Goal: Find specific page/section: Find specific page/section

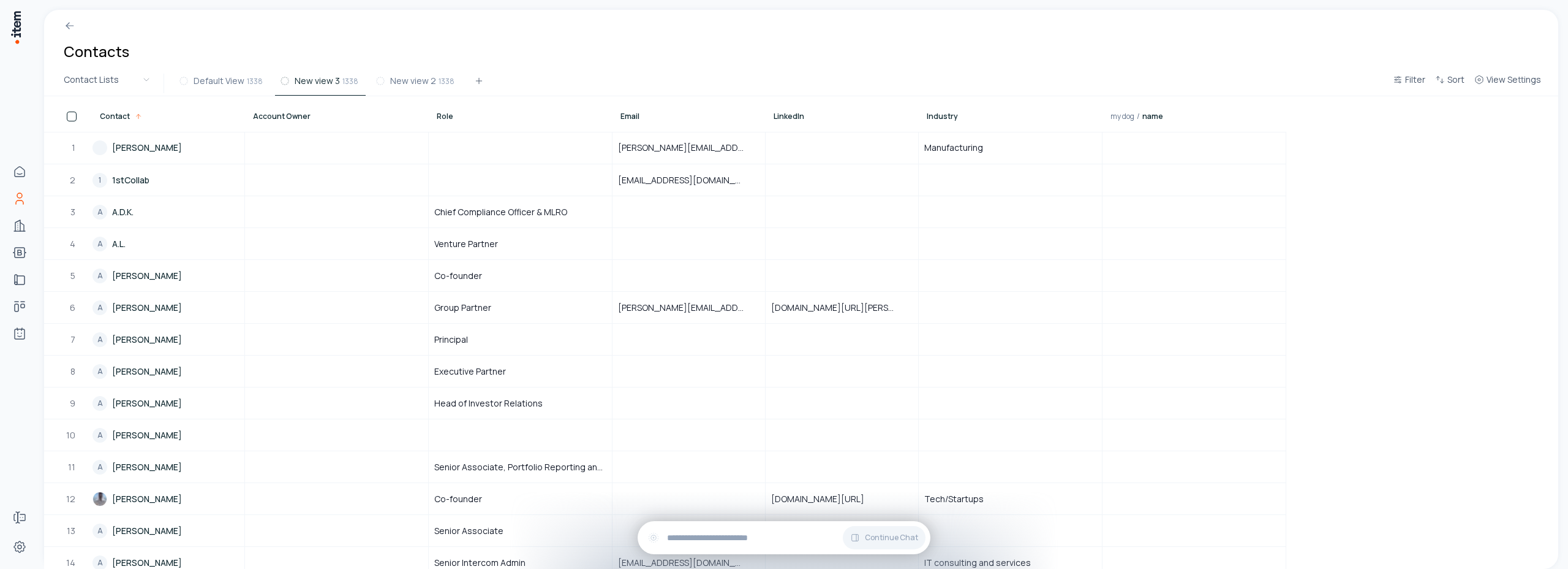
click at [139, 122] on div "Contact" at bounding box center [168, 114] width 152 height 35
click at [135, 119] on icon at bounding box center [139, 116] width 7 height 7
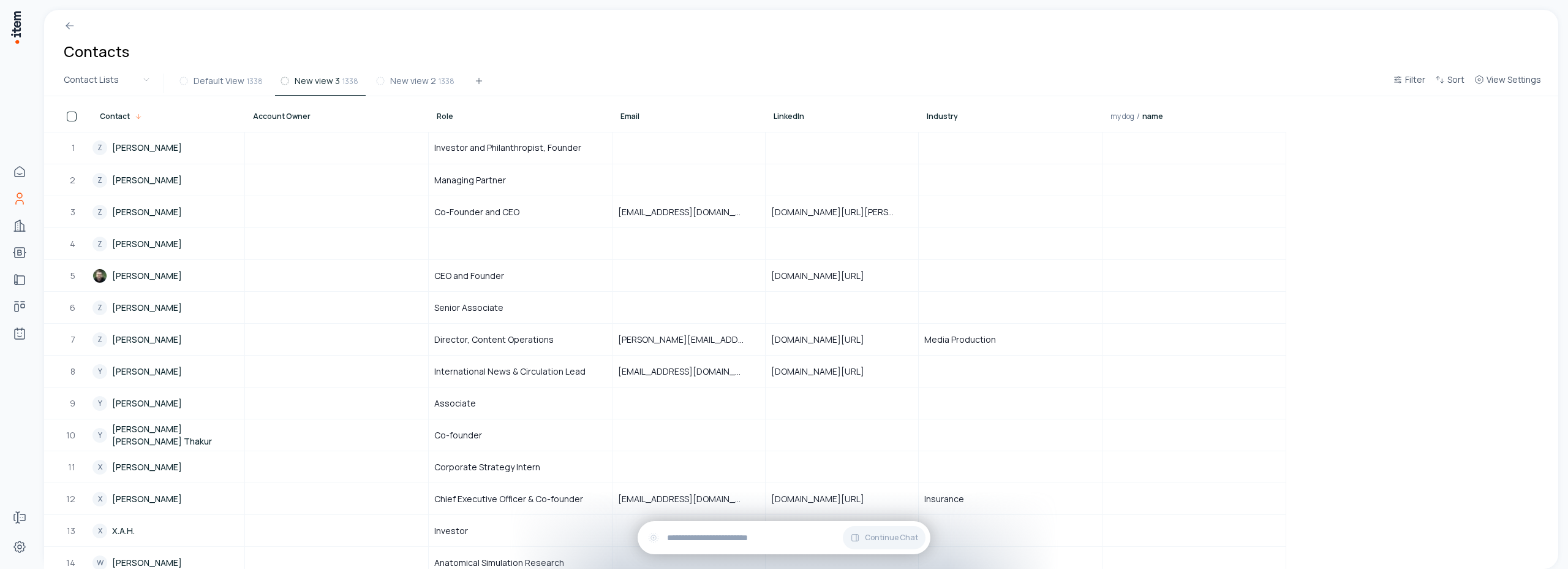
click at [165, 118] on div "Contact" at bounding box center [165, 116] width 130 height 10
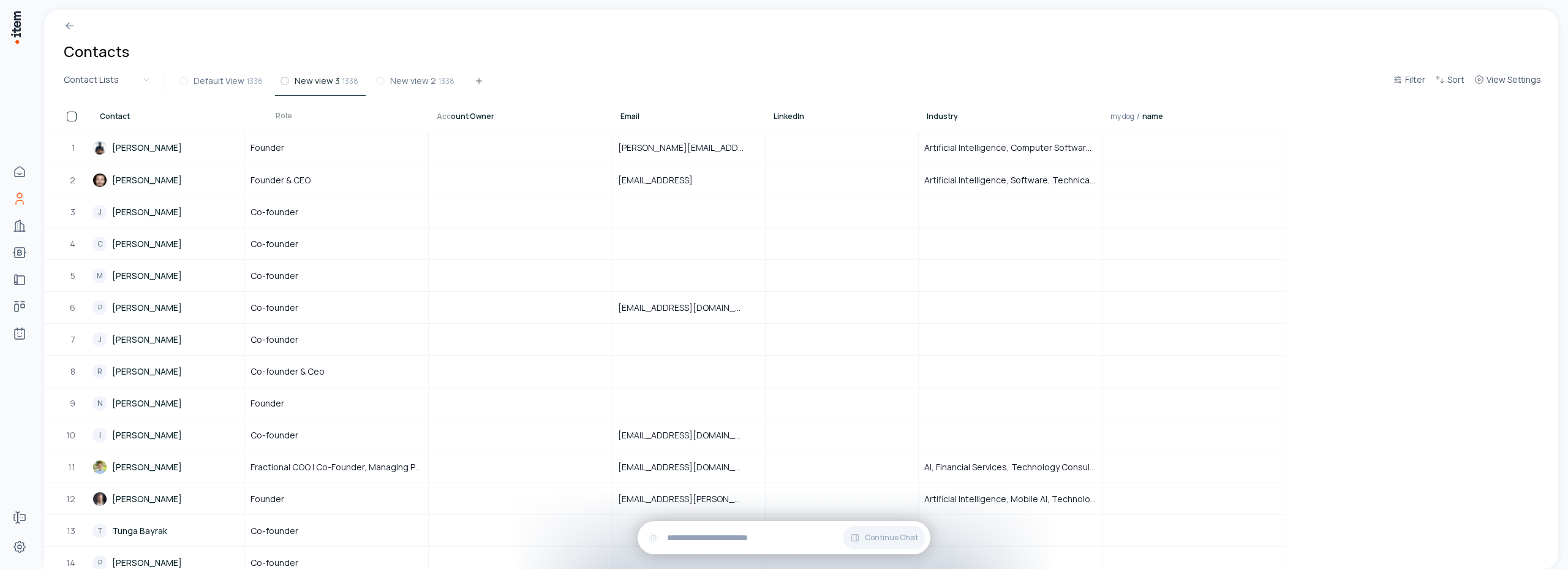
drag, startPoint x: 442, startPoint y: 119, endPoint x: 281, endPoint y: 119, distance: 161.0
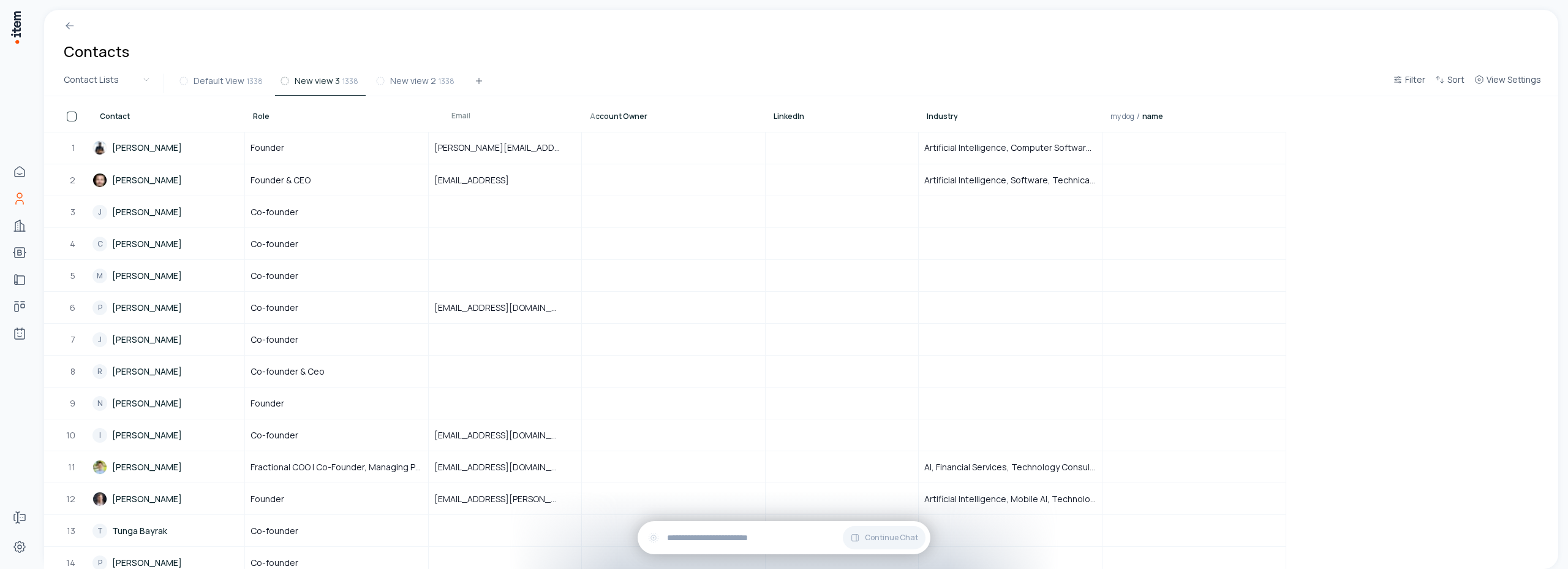
drag, startPoint x: 659, startPoint y: 120, endPoint x: 490, endPoint y: 119, distance: 169.0
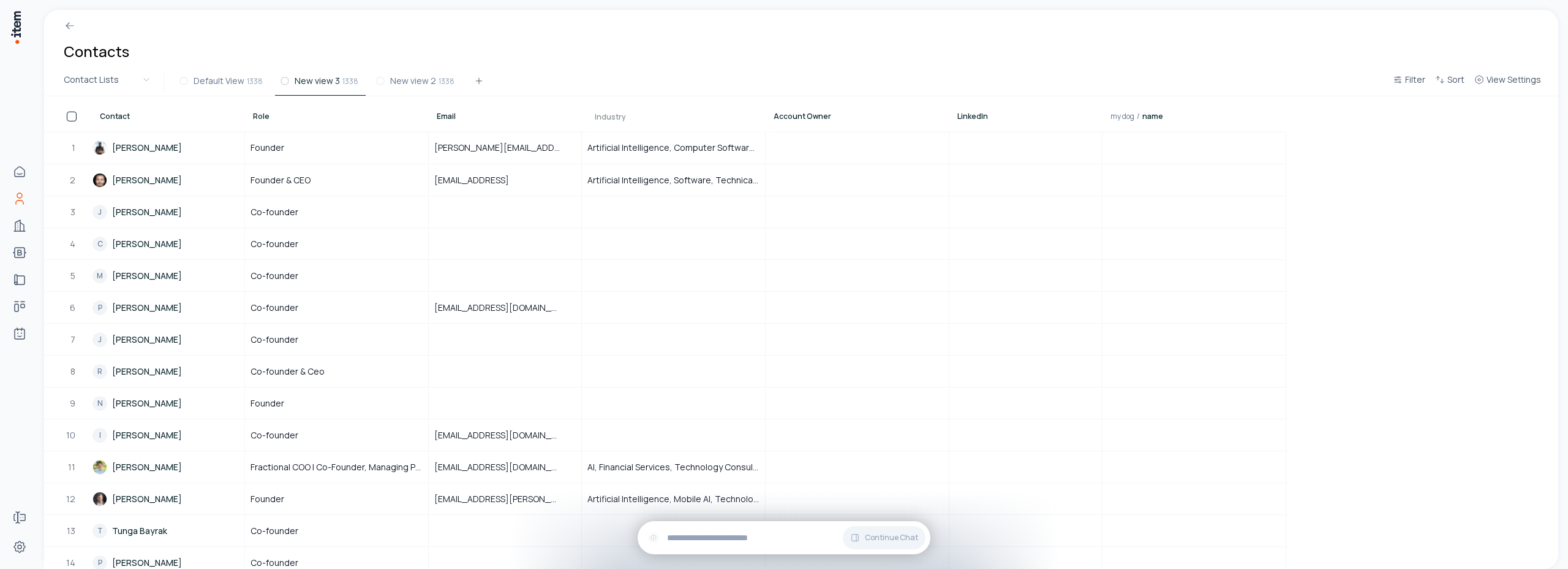
drag, startPoint x: 971, startPoint y: 121, endPoint x: 641, endPoint y: 121, distance: 330.0
click at [969, 271] on div at bounding box center [1025, 275] width 152 height 30
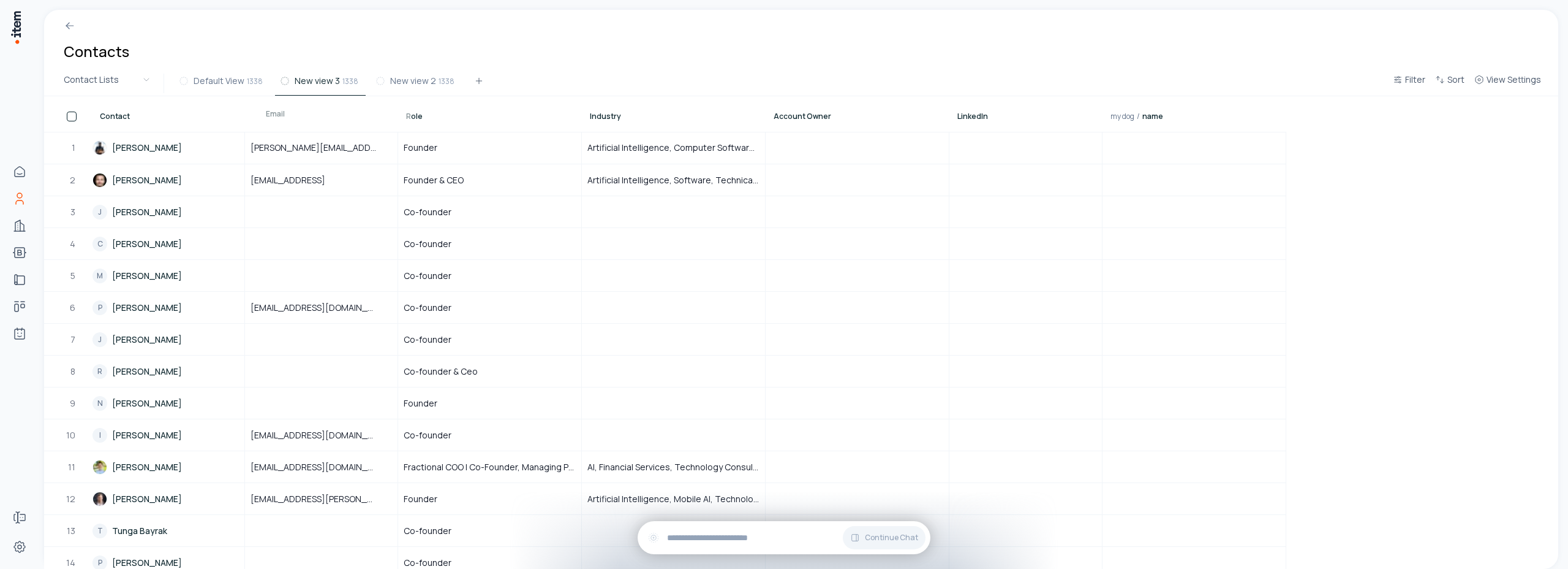
drag, startPoint x: 494, startPoint y: 119, endPoint x: 321, endPoint y: 116, distance: 173.0
